Goal: Information Seeking & Learning: Learn about a topic

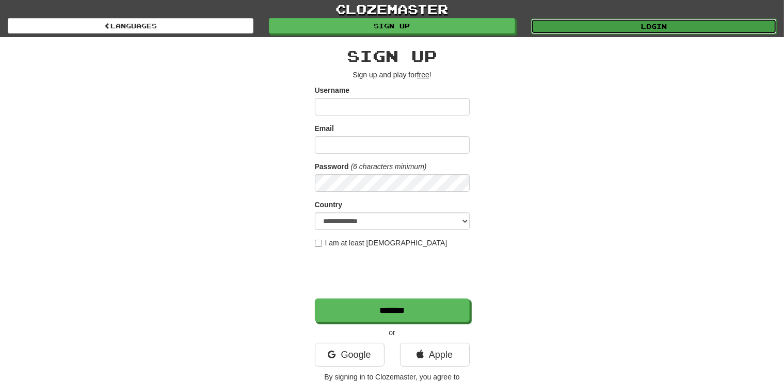
click at [649, 22] on link "Login" at bounding box center [654, 26] width 246 height 15
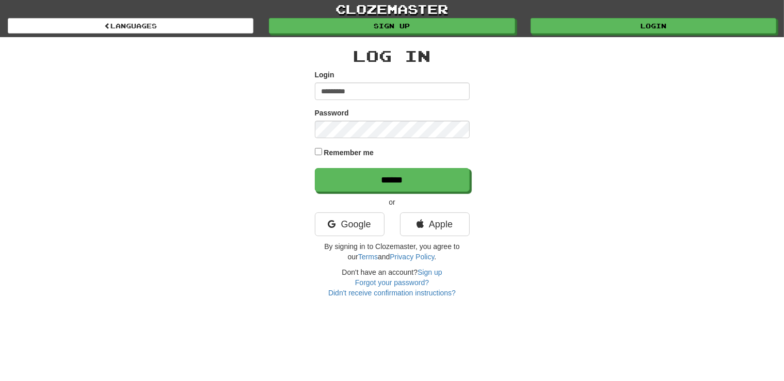
type input "*********"
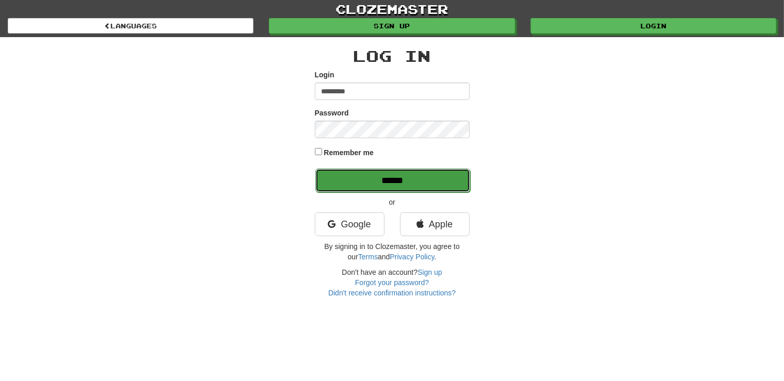
click at [352, 179] on input "******" at bounding box center [392, 181] width 155 height 24
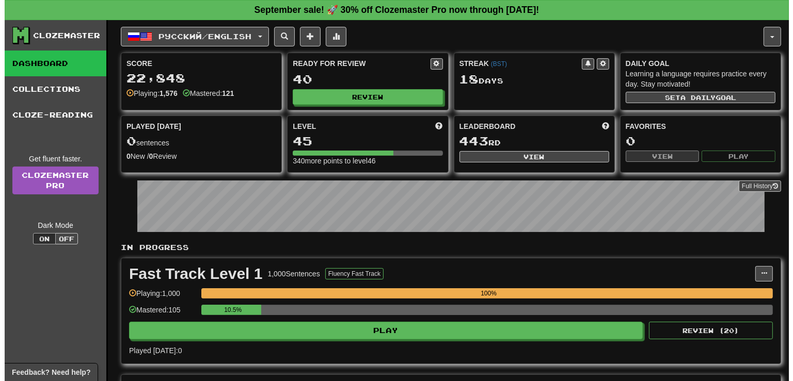
scroll to position [363, 0]
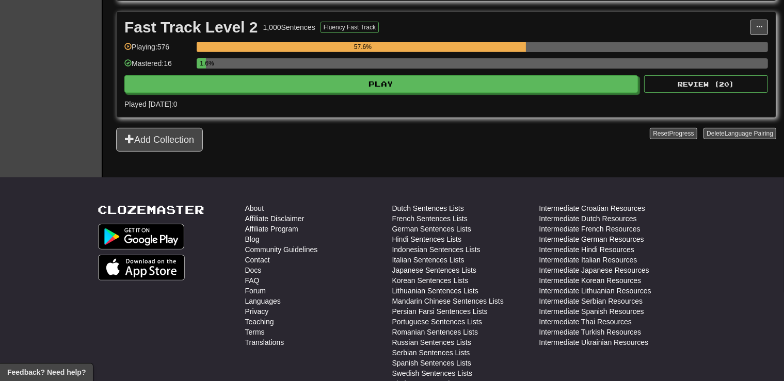
click at [455, 92] on div "Fast Track Level 2 1,000 Sentences Fluency Fast Track Manage Sentences Unpin fr…" at bounding box center [446, 64] width 659 height 105
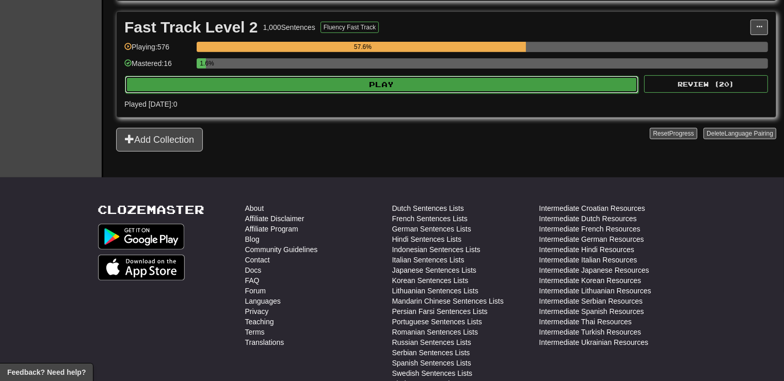
click at [442, 84] on button "Play" at bounding box center [381, 85] width 513 height 18
select select "**"
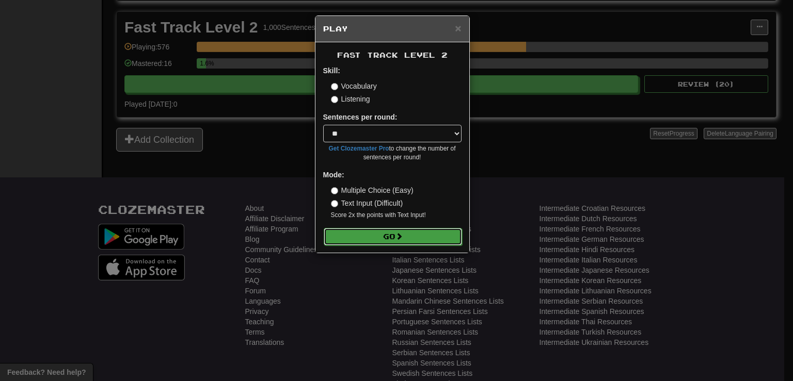
click at [376, 236] on button "Go" at bounding box center [393, 237] width 138 height 18
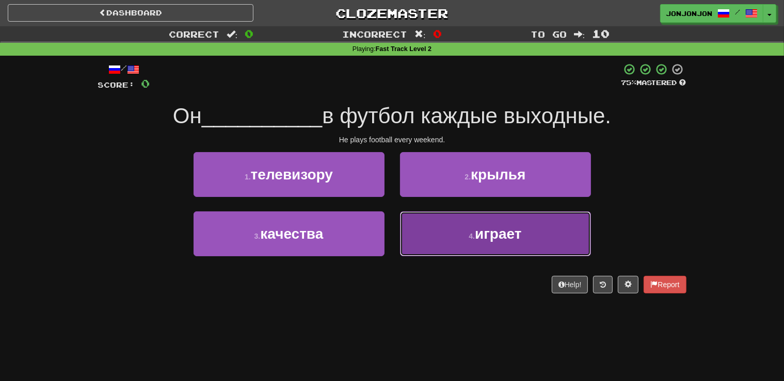
click at [467, 232] on button "4 . играет" at bounding box center [495, 234] width 191 height 45
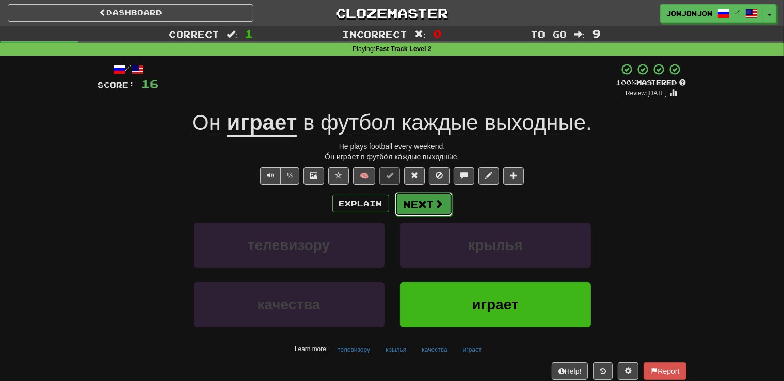
click at [429, 210] on button "Next" at bounding box center [424, 204] width 58 height 24
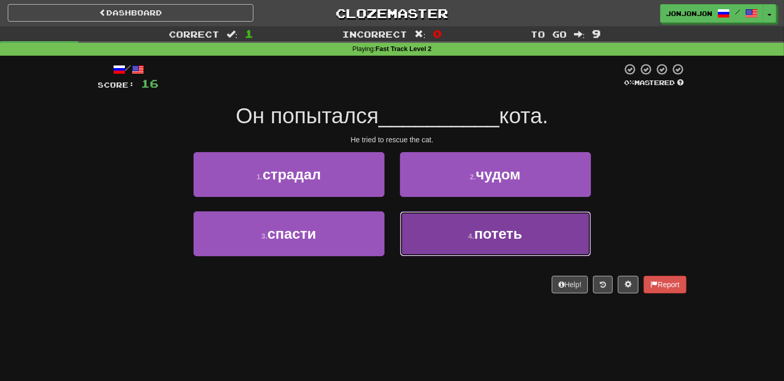
click at [455, 238] on button "4 . потеть" at bounding box center [495, 234] width 191 height 45
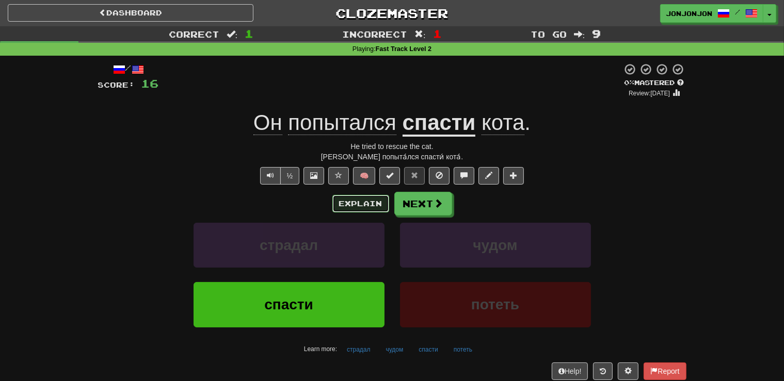
click at [349, 196] on button "Explain" at bounding box center [360, 204] width 57 height 18
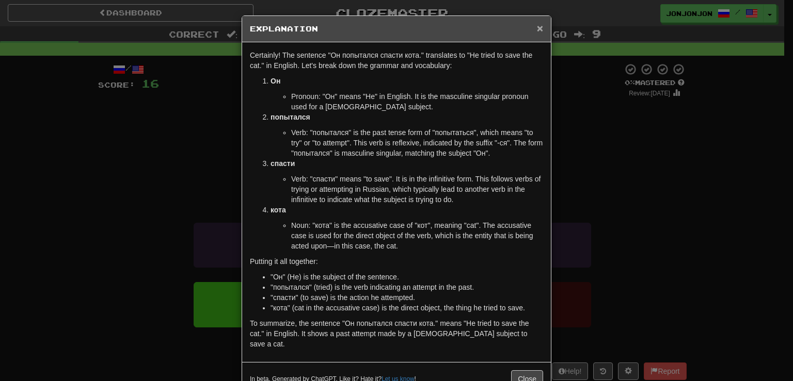
click at [537, 30] on span "×" at bounding box center [540, 28] width 6 height 12
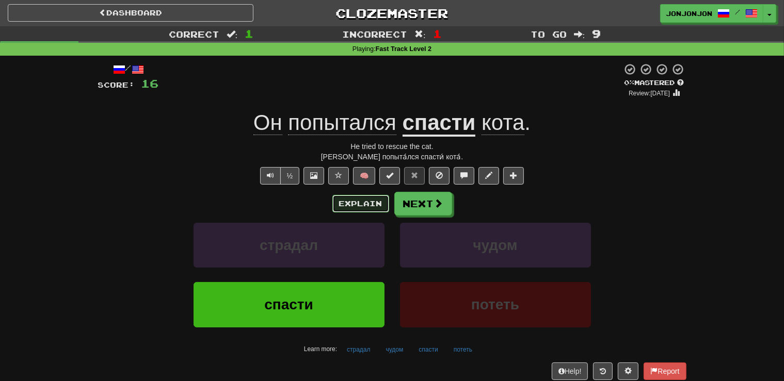
click at [346, 204] on button "Explain" at bounding box center [360, 204] width 57 height 18
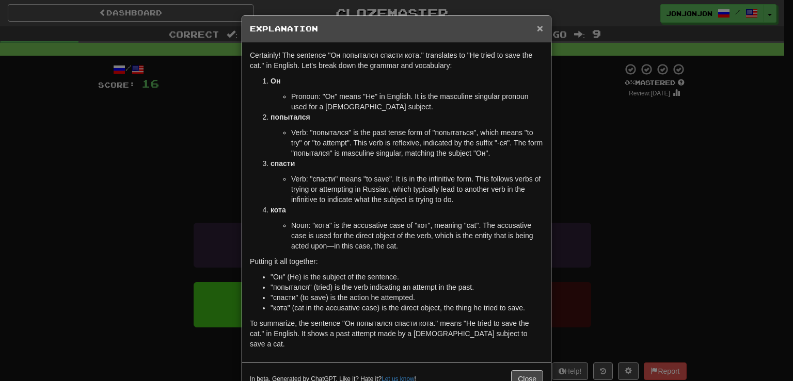
click at [537, 27] on span "×" at bounding box center [540, 28] width 6 height 12
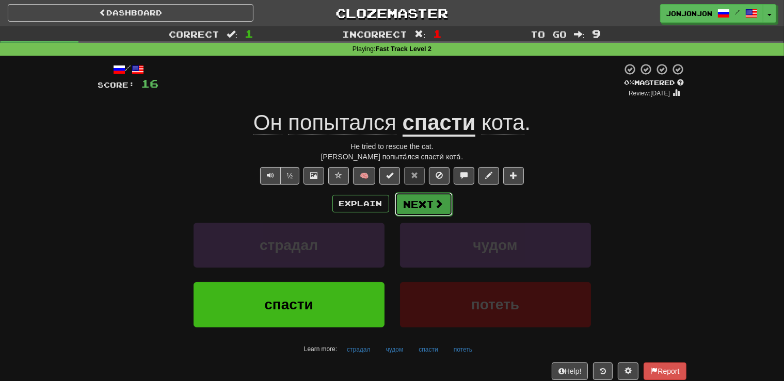
click at [422, 208] on button "Next" at bounding box center [424, 204] width 58 height 24
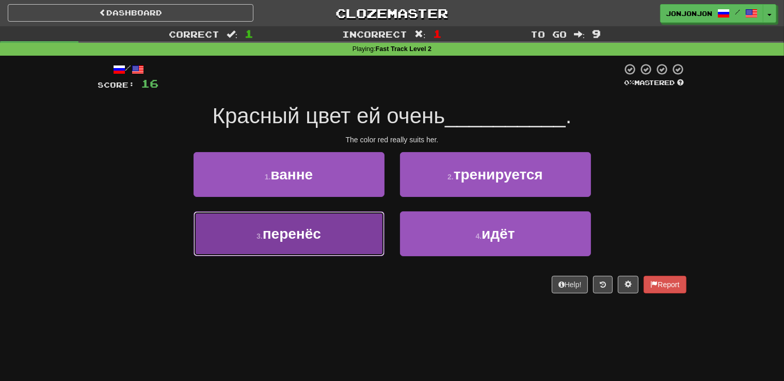
click at [341, 230] on button "3 . перенёс" at bounding box center [289, 234] width 191 height 45
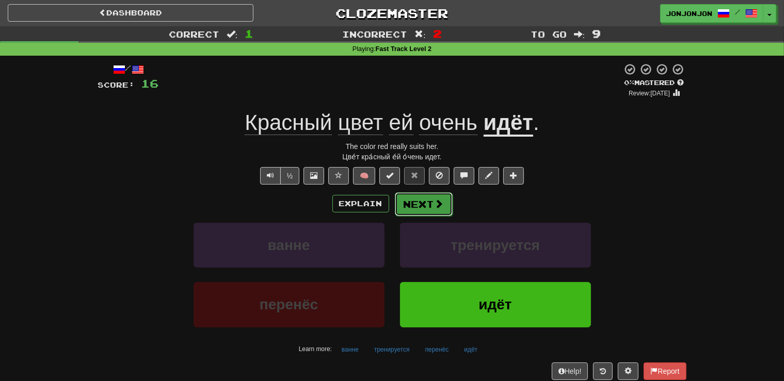
click at [431, 207] on button "Next" at bounding box center [424, 204] width 58 height 24
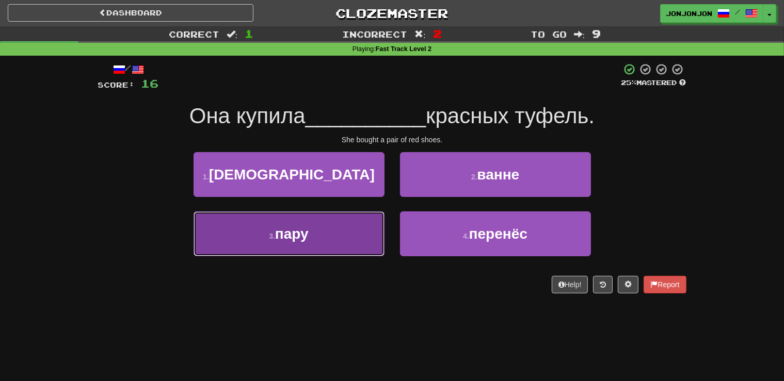
click at [311, 232] on button "3 . пару" at bounding box center [289, 234] width 191 height 45
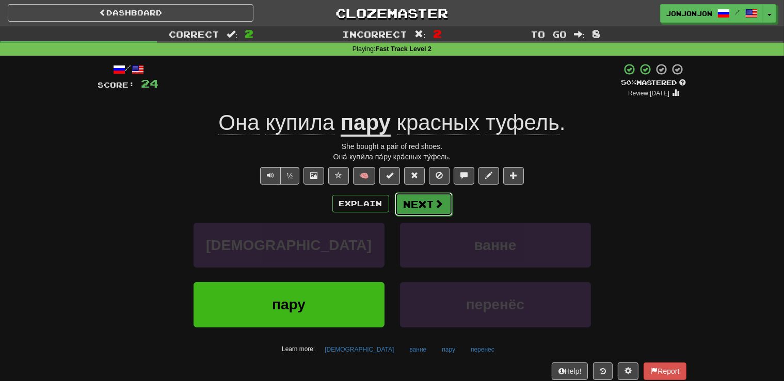
click at [424, 210] on button "Next" at bounding box center [424, 204] width 58 height 24
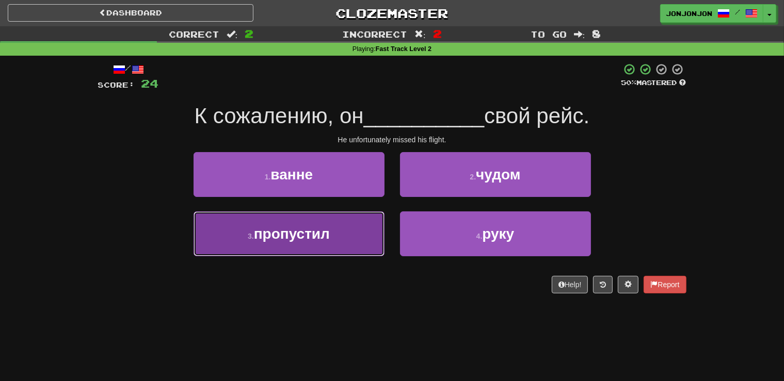
click at [323, 251] on button "3 . пропустил" at bounding box center [289, 234] width 191 height 45
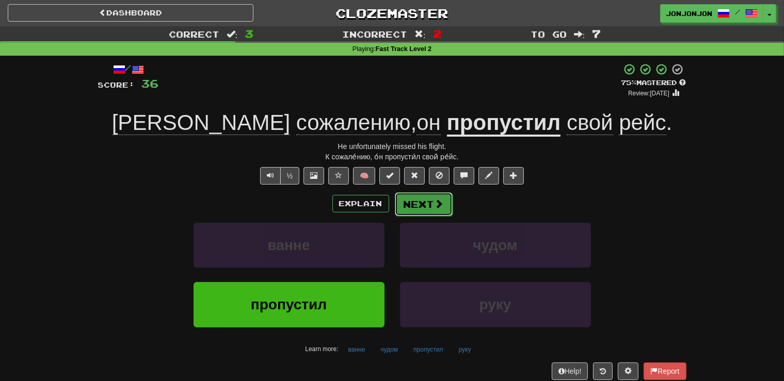
click at [425, 210] on button "Next" at bounding box center [424, 204] width 58 height 24
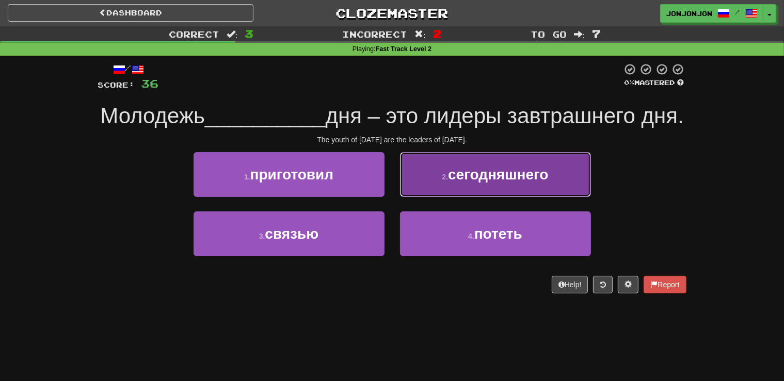
click at [459, 183] on span "сегодняшнего" at bounding box center [498, 175] width 100 height 16
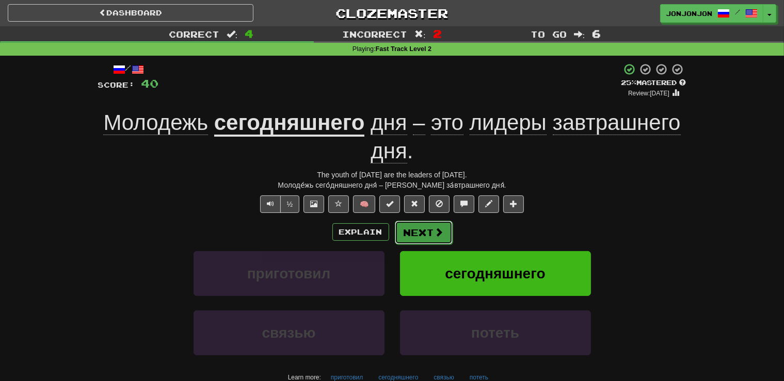
click at [423, 236] on button "Next" at bounding box center [424, 233] width 58 height 24
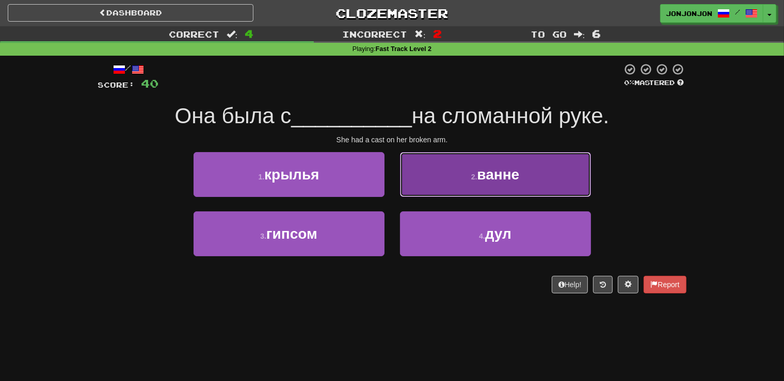
click at [501, 170] on span "ванне" at bounding box center [498, 175] width 42 height 16
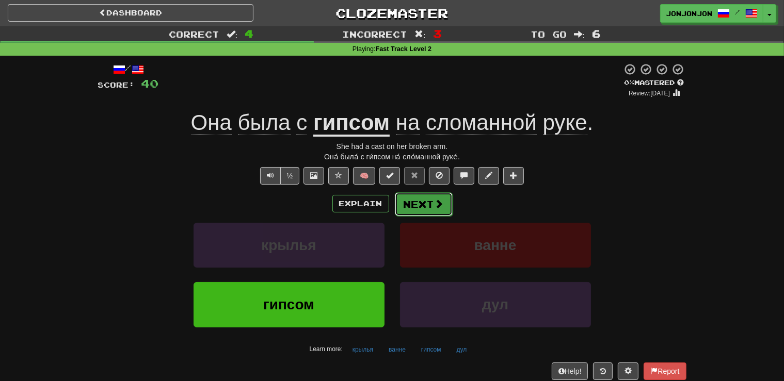
click at [423, 203] on button "Next" at bounding box center [424, 204] width 58 height 24
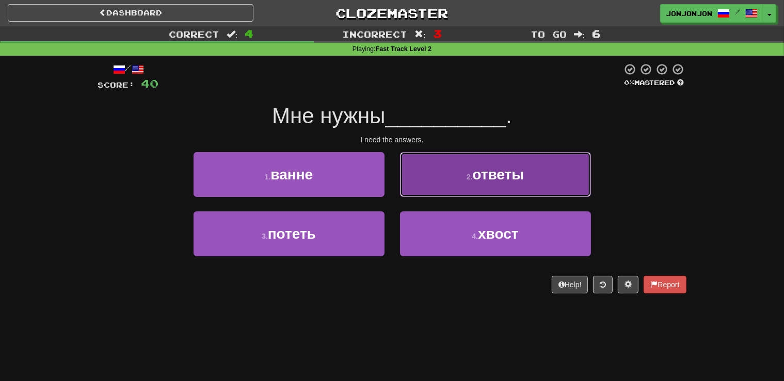
click at [492, 187] on button "2 . ответы" at bounding box center [495, 174] width 191 height 45
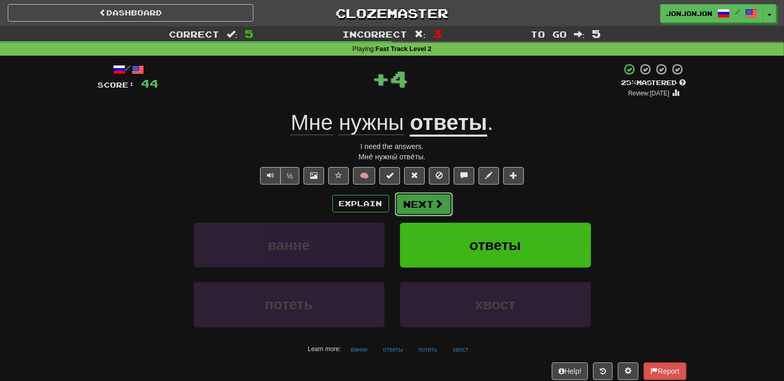
click at [428, 203] on button "Next" at bounding box center [424, 204] width 58 height 24
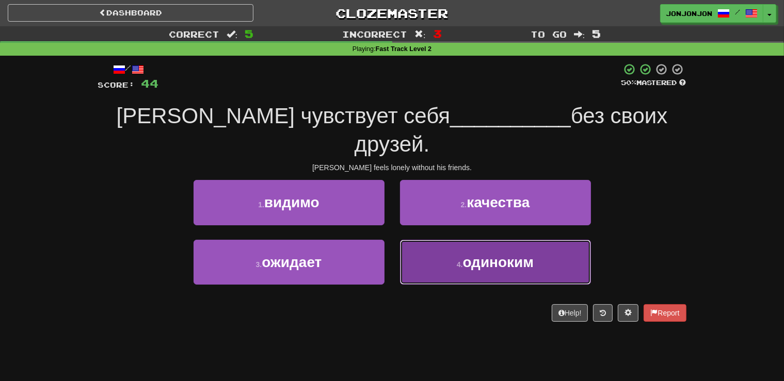
click at [440, 248] on button "4 . одиноким" at bounding box center [495, 262] width 191 height 45
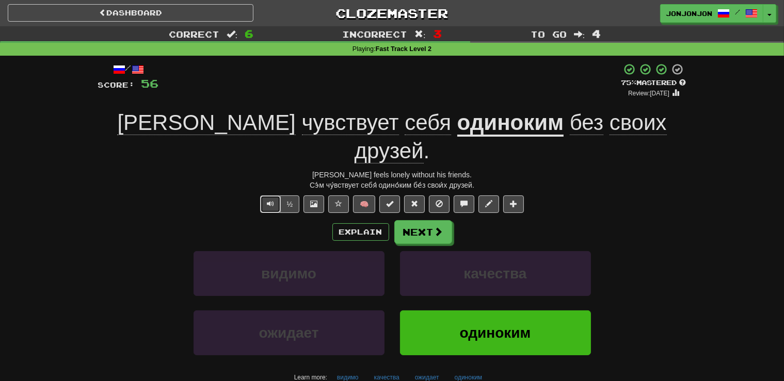
click at [266, 196] on button "Text-to-speech controls" at bounding box center [270, 205] width 21 height 18
click at [421, 221] on button "Next" at bounding box center [424, 233] width 58 height 24
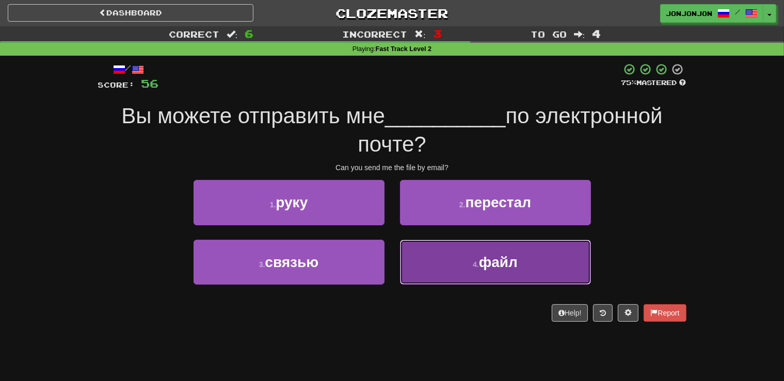
click at [463, 271] on button "4 . файл" at bounding box center [495, 262] width 191 height 45
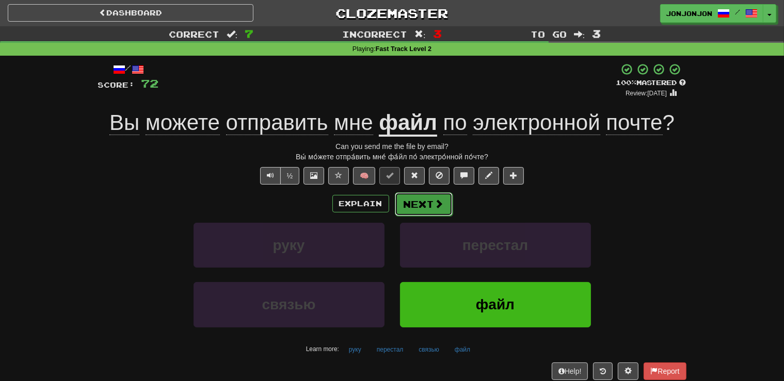
click at [423, 207] on button "Next" at bounding box center [424, 204] width 58 height 24
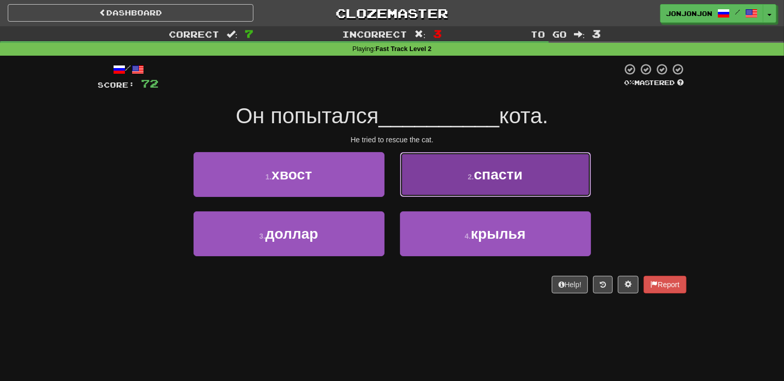
click at [496, 191] on button "2 . спасти" at bounding box center [495, 174] width 191 height 45
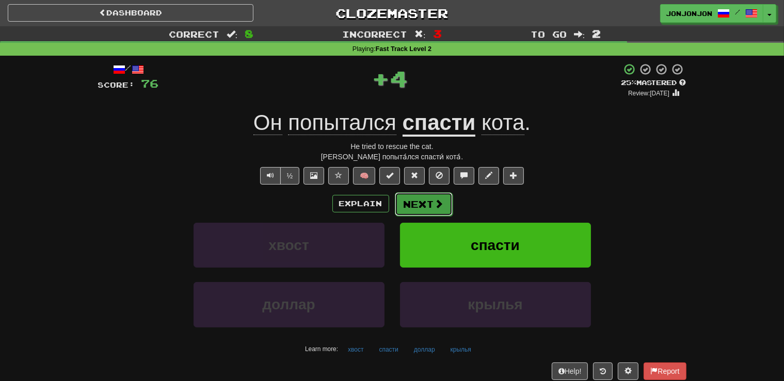
click at [431, 204] on button "Next" at bounding box center [424, 204] width 58 height 24
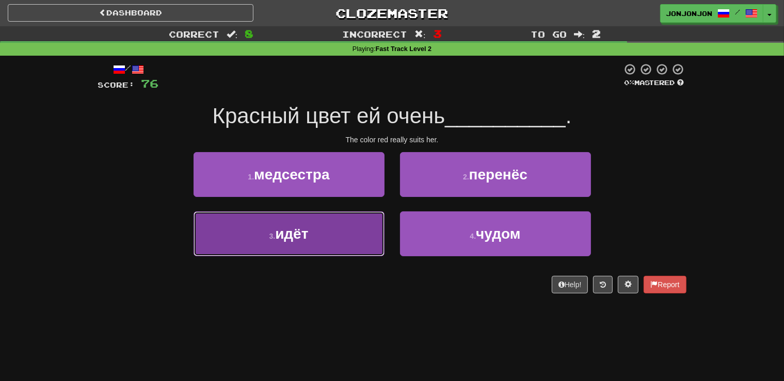
click at [315, 249] on button "3 . идёт" at bounding box center [289, 234] width 191 height 45
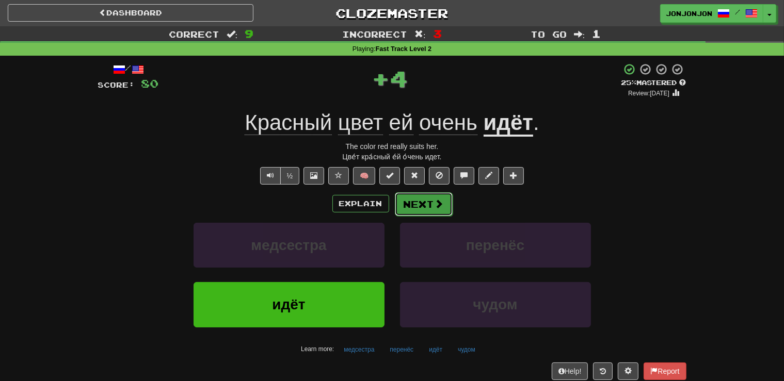
click at [423, 207] on button "Next" at bounding box center [424, 204] width 58 height 24
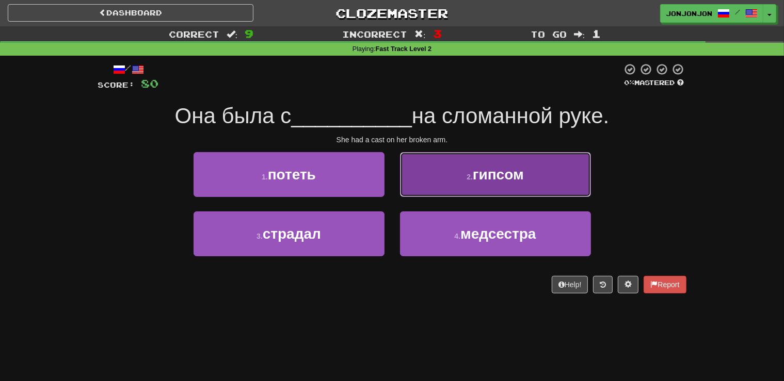
click at [466, 185] on button "2 . гипсом" at bounding box center [495, 174] width 191 height 45
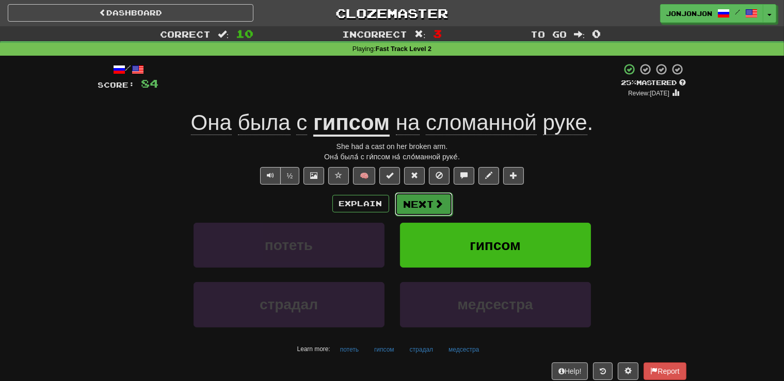
click at [418, 206] on button "Next" at bounding box center [424, 204] width 58 height 24
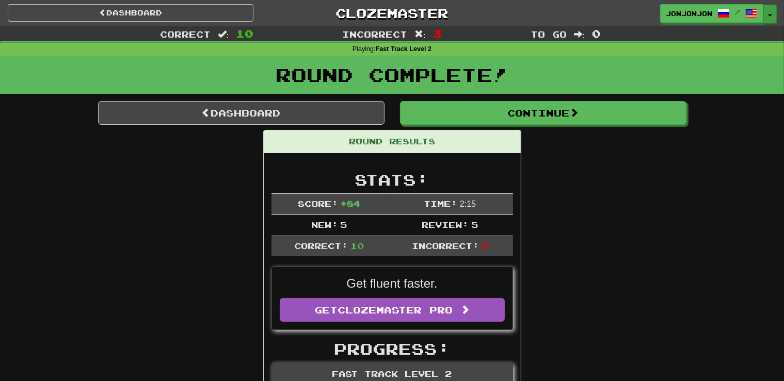
click at [769, 13] on button "Toggle Dropdown" at bounding box center [769, 14] width 13 height 19
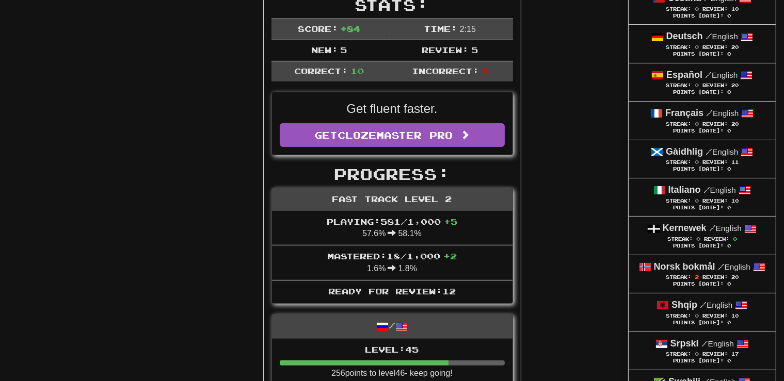
scroll to position [190, 0]
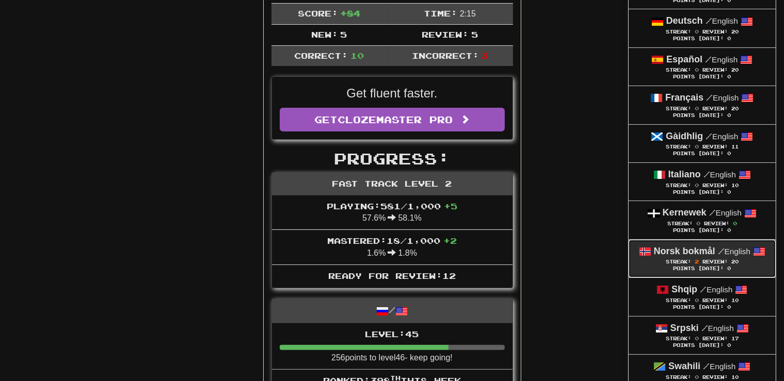
click at [683, 261] on span "Streak:" at bounding box center [678, 262] width 25 height 6
